Goal: Obtain resource: Obtain resource

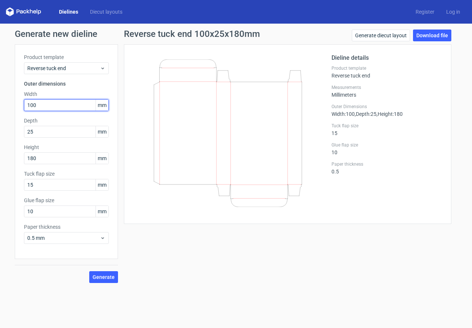
drag, startPoint x: 46, startPoint y: 101, endPoint x: 8, endPoint y: 104, distance: 38.1
click at [8, 104] on div "Generate new dieline Product template Reverse tuck end Outer dimensions Width 1…" at bounding box center [236, 156] width 472 height 265
type input "345"
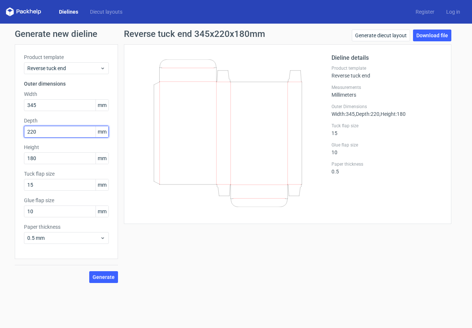
type input "220"
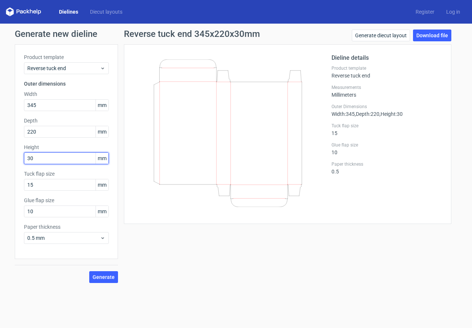
type input "30"
click at [89, 271] on button "Generate" at bounding box center [103, 277] width 29 height 12
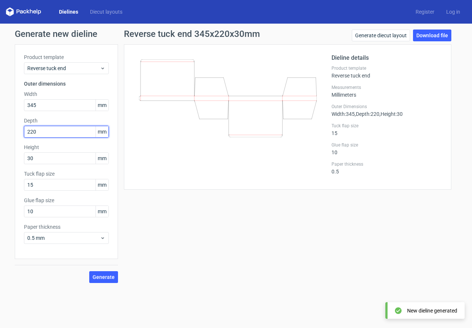
drag, startPoint x: 52, startPoint y: 133, endPoint x: 27, endPoint y: 135, distance: 25.2
click at [28, 134] on input "220" at bounding box center [66, 132] width 85 height 12
type input "30"
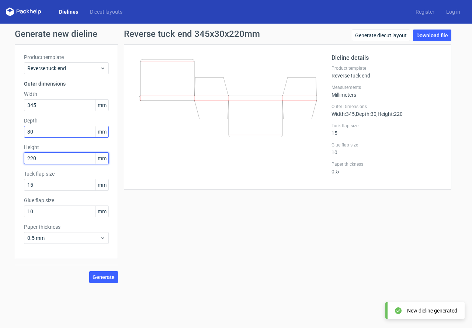
type input "220"
click at [89, 271] on button "Generate" at bounding box center [103, 277] width 29 height 12
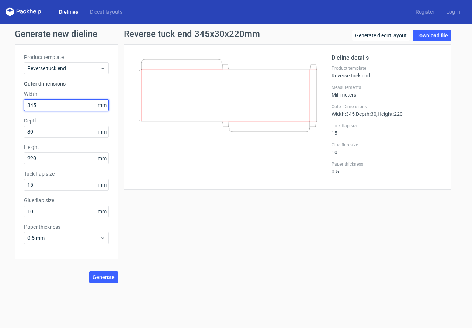
drag, startPoint x: 45, startPoint y: 105, endPoint x: 22, endPoint y: 109, distance: 23.9
click at [22, 109] on div "Product template Reverse tuck end Outer dimensions Width 345 mm Depth 30 mm Hei…" at bounding box center [66, 151] width 103 height 215
type input "220"
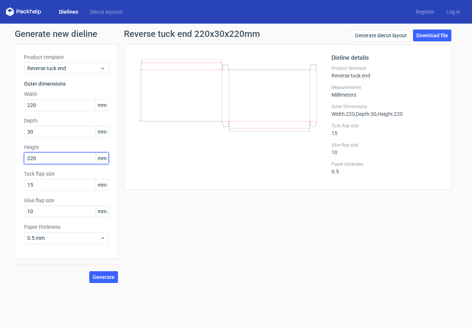
drag, startPoint x: 44, startPoint y: 161, endPoint x: 0, endPoint y: 161, distance: 43.9
click at [0, 161] on div "Generate new dieline Product template Reverse tuck end Outer dimensions Width 2…" at bounding box center [236, 156] width 472 height 265
type input "345"
click at [89, 271] on button "Generate" at bounding box center [103, 277] width 29 height 12
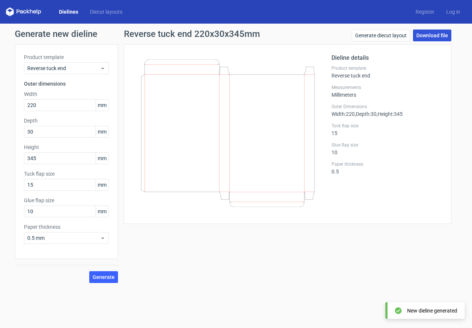
click at [431, 39] on link "Download file" at bounding box center [432, 35] width 38 height 12
